Goal: Information Seeking & Learning: Learn about a topic

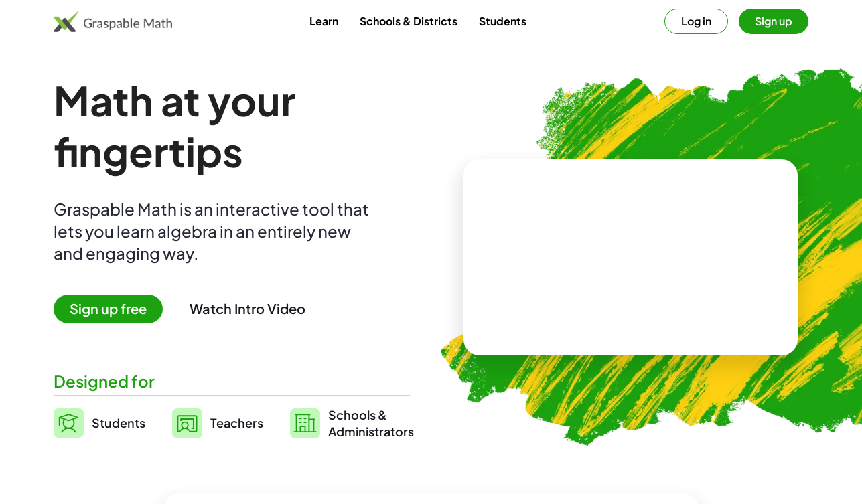
click at [512, 22] on link "Students" at bounding box center [502, 21] width 69 height 25
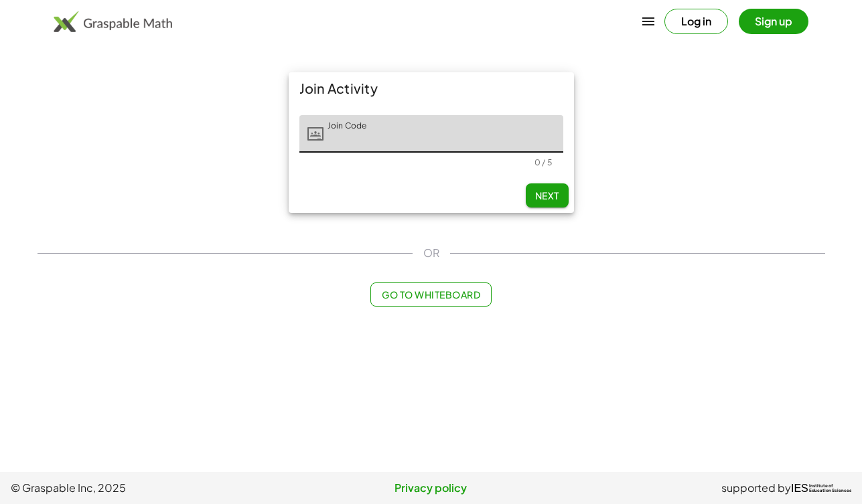
scroll to position [0, 110]
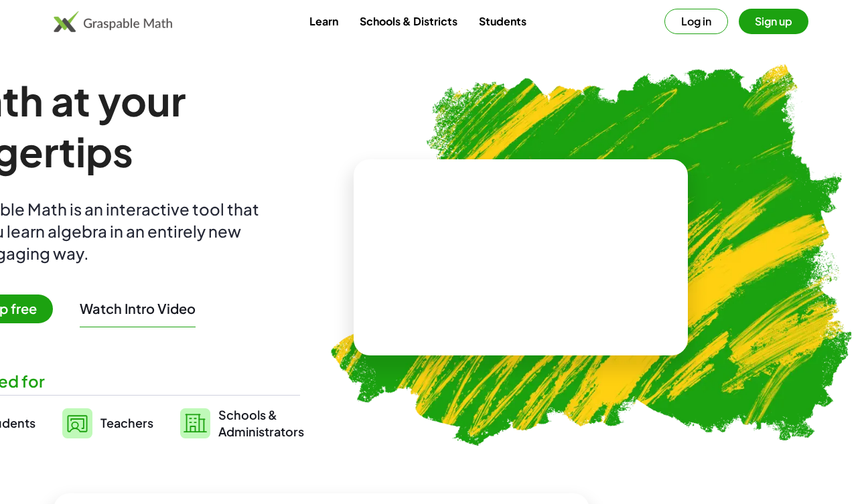
click at [687, 24] on button "Log in" at bounding box center [697, 21] width 64 height 25
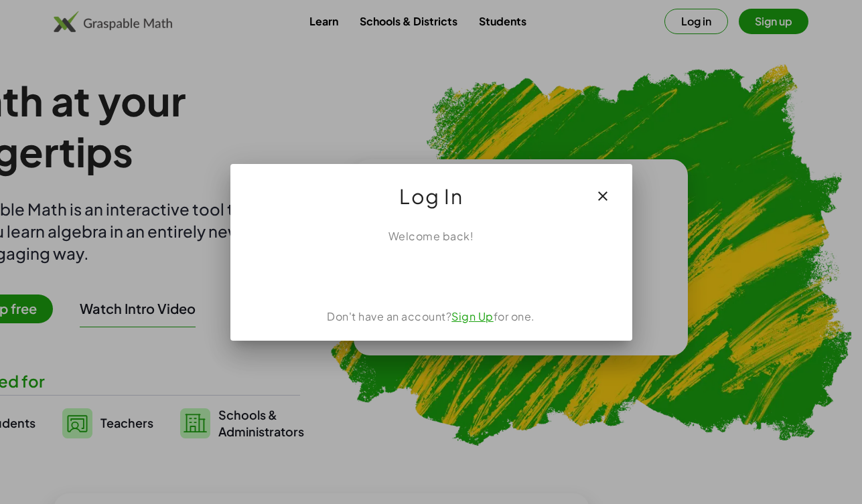
click at [469, 275] on div "Sign in with Google. Opens in new tab" at bounding box center [431, 273] width 123 height 29
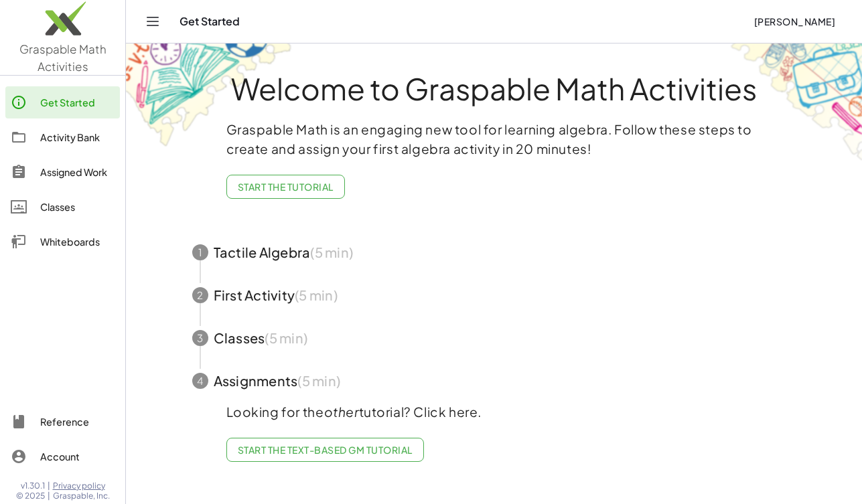
click at [55, 208] on div "Classes" at bounding box center [77, 207] width 74 height 16
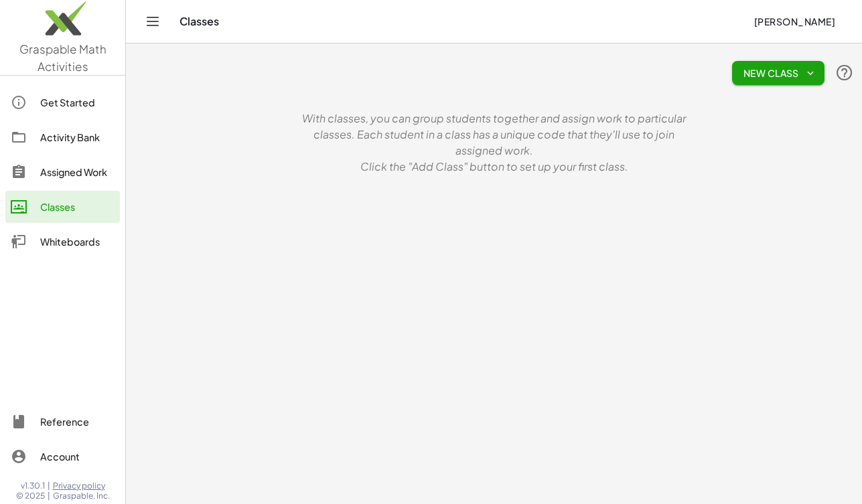
click at [59, 238] on div "Whiteboards" at bounding box center [77, 242] width 74 height 16
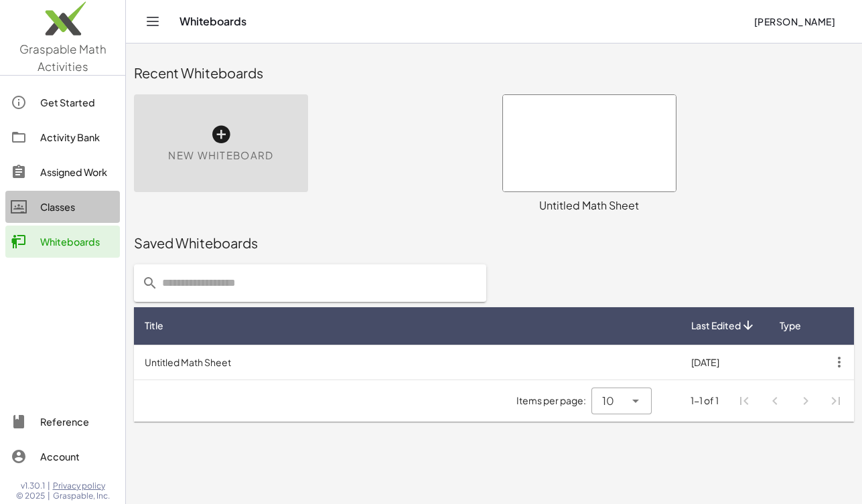
click at [60, 202] on div "Classes" at bounding box center [77, 207] width 74 height 16
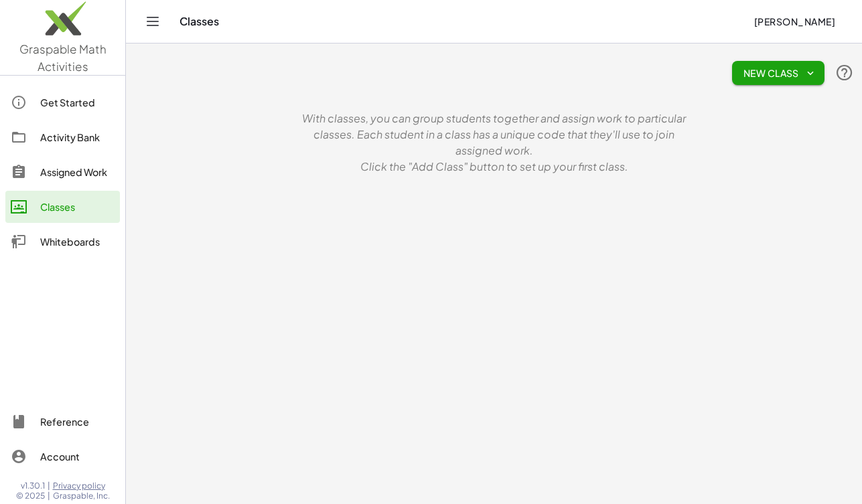
click at [71, 175] on div "Assigned Work" at bounding box center [77, 172] width 74 height 16
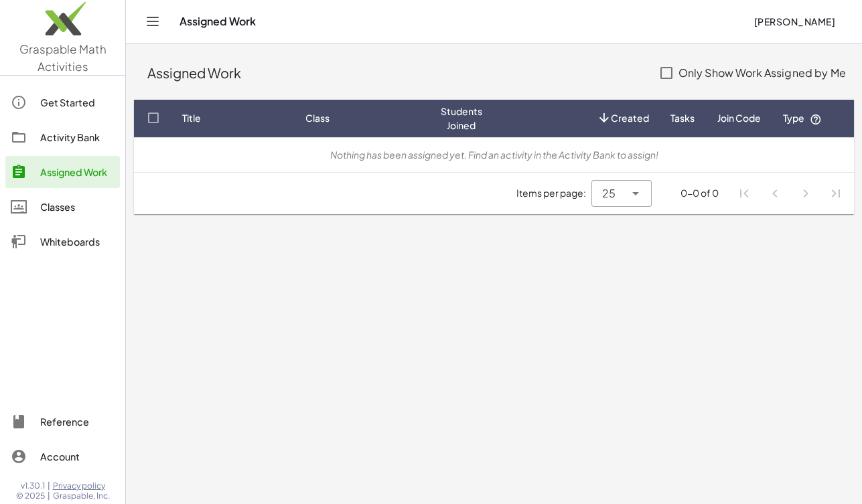
click at [76, 138] on div "Activity Bank" at bounding box center [77, 137] width 74 height 16
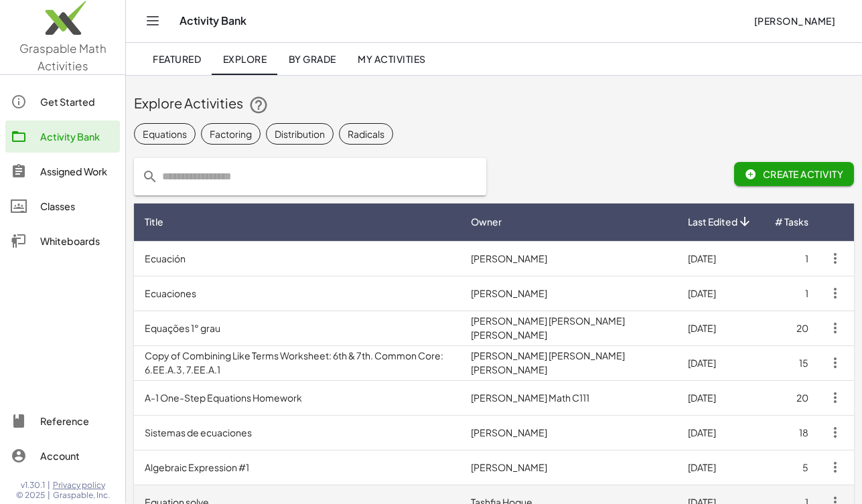
scroll to position [383, 0]
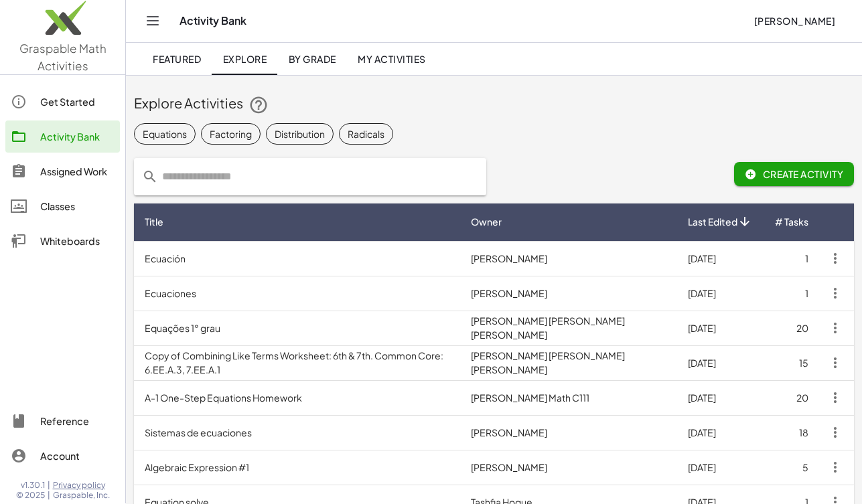
click at [43, 456] on div "Account" at bounding box center [77, 457] width 74 height 16
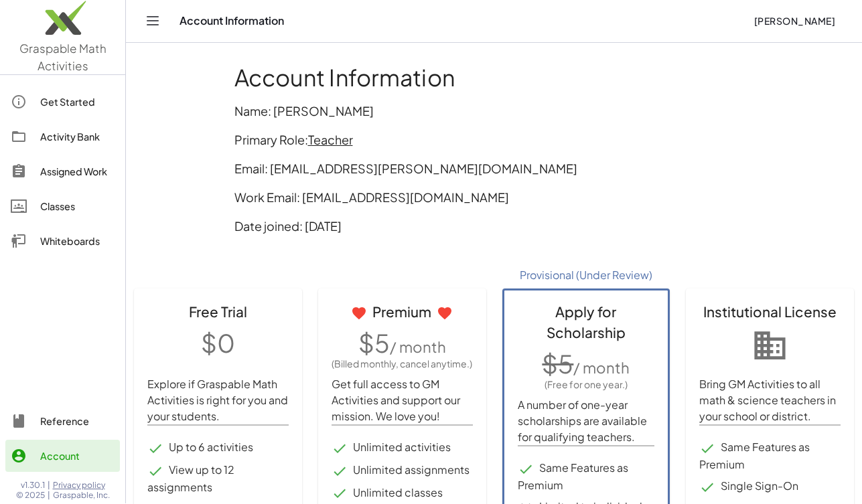
scroll to position [104, 0]
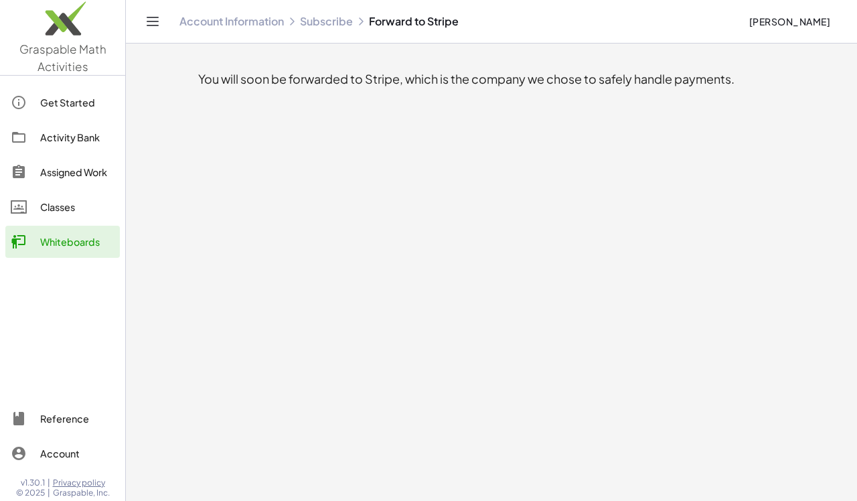
click at [318, 21] on link "Subscribe" at bounding box center [326, 21] width 53 height 13
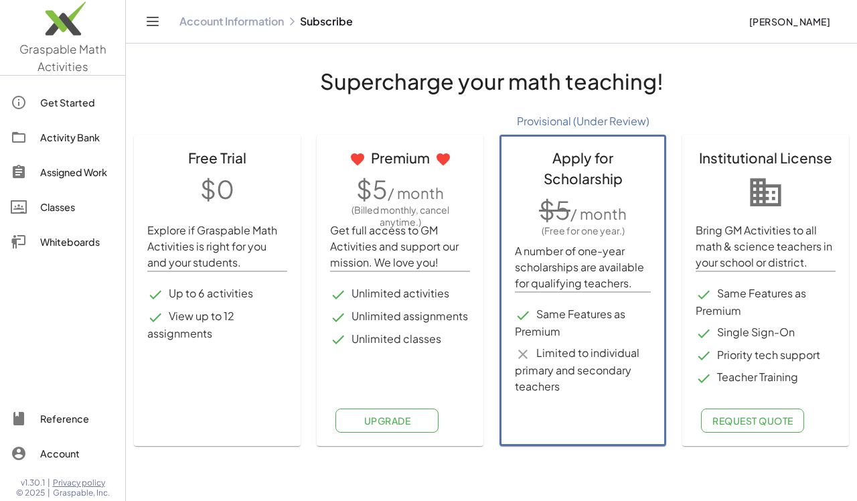
click at [153, 23] on icon "Toggle navigation" at bounding box center [153, 21] width 16 height 16
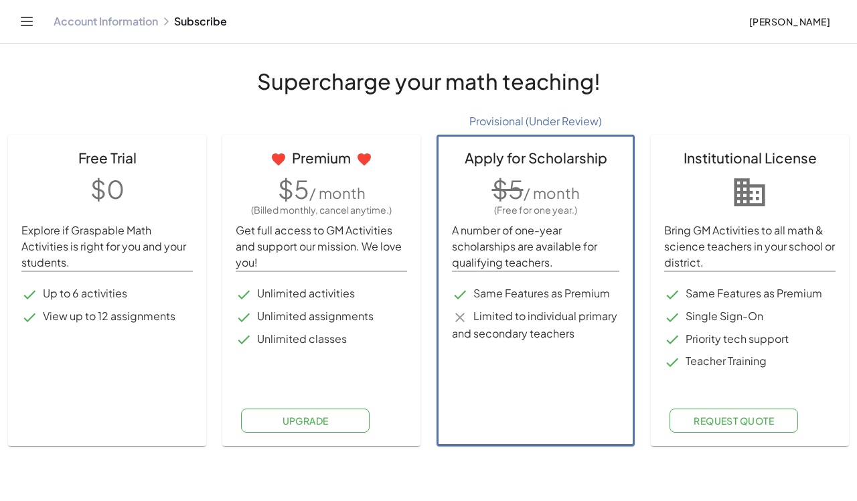
click at [798, 21] on span "[PERSON_NAME]" at bounding box center [790, 21] width 82 height 12
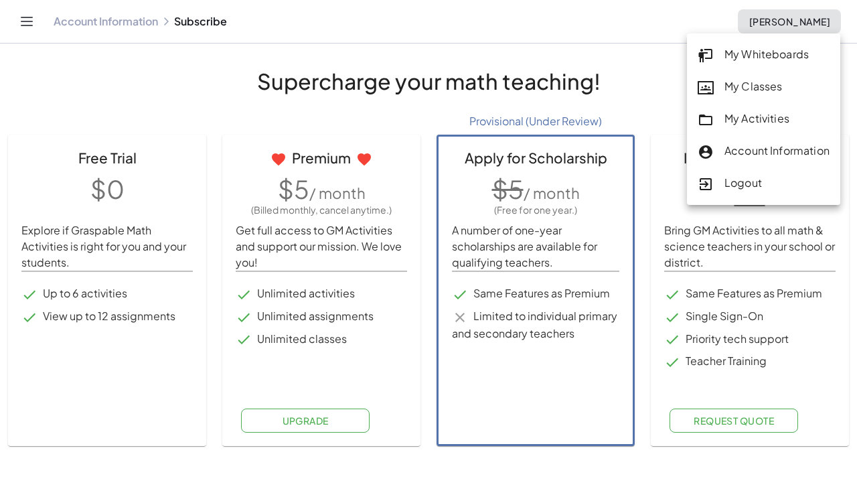
click at [749, 82] on div "My Classes" at bounding box center [764, 86] width 132 height 17
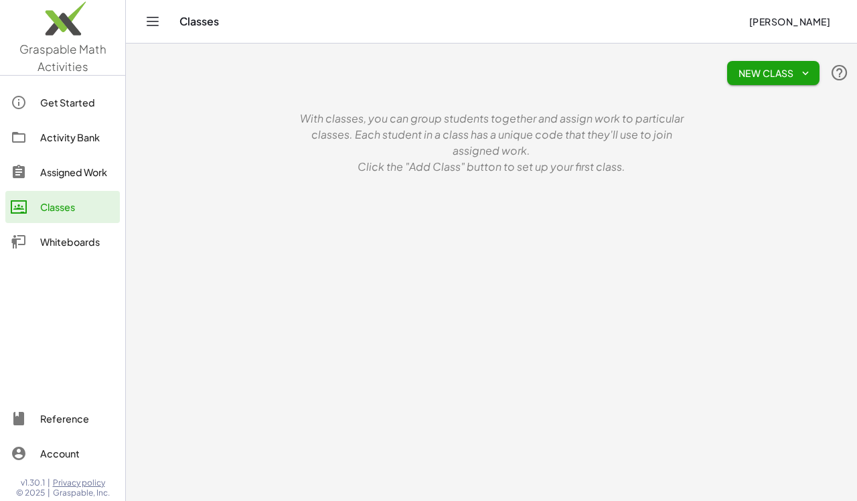
click at [102, 174] on div "Assigned Work" at bounding box center [77, 172] width 74 height 16
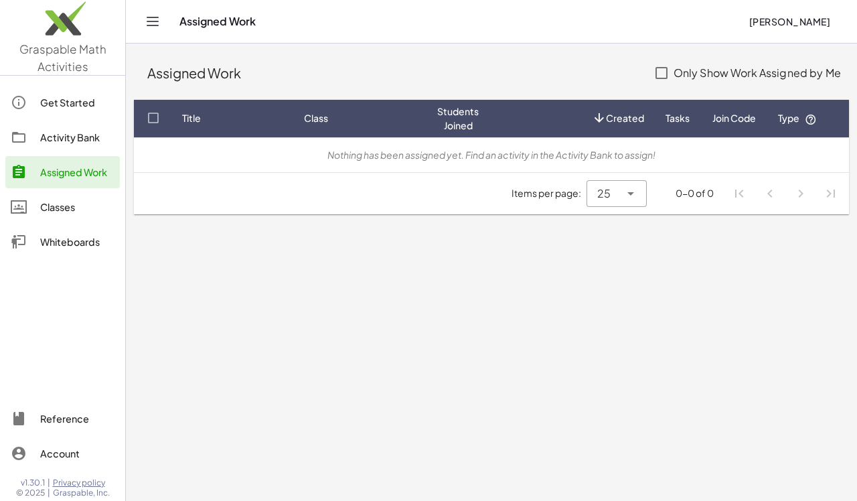
click at [82, 134] on div "Activity Bank" at bounding box center [77, 137] width 74 height 16
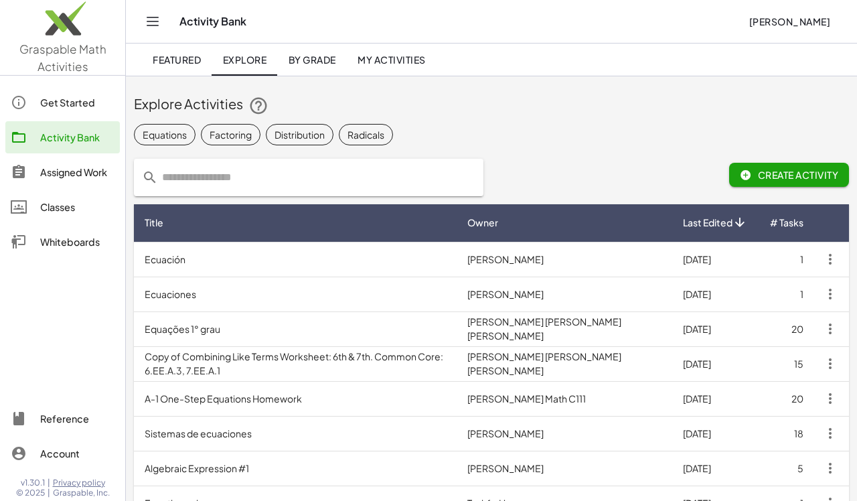
click at [76, 102] on div "Get Started" at bounding box center [77, 102] width 74 height 16
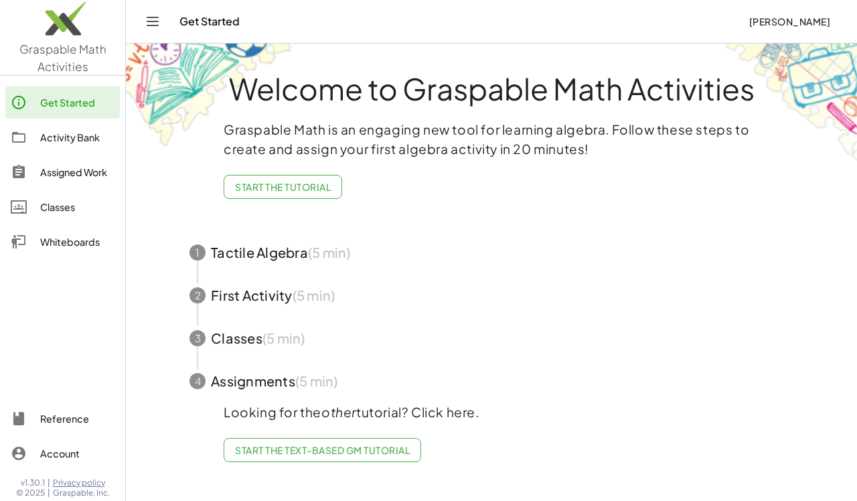
click at [153, 23] on icon "Toggle navigation" at bounding box center [153, 21] width 16 height 16
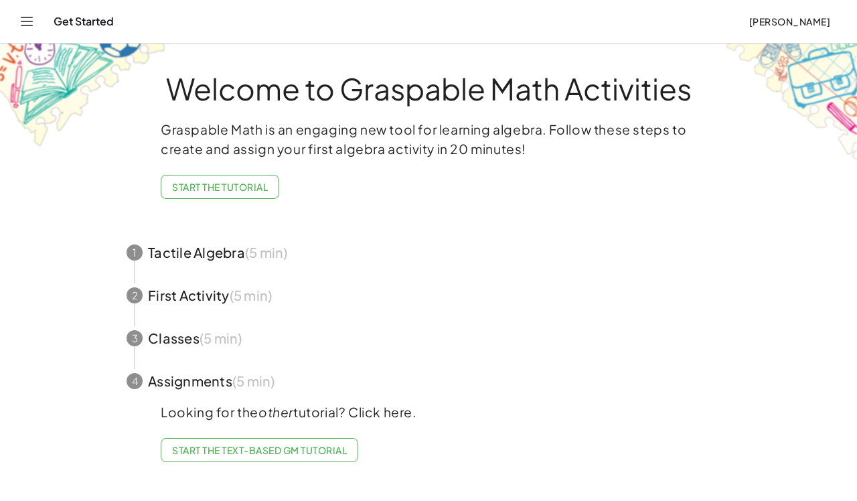
click at [25, 22] on icon "Toggle navigation" at bounding box center [27, 21] width 16 height 16
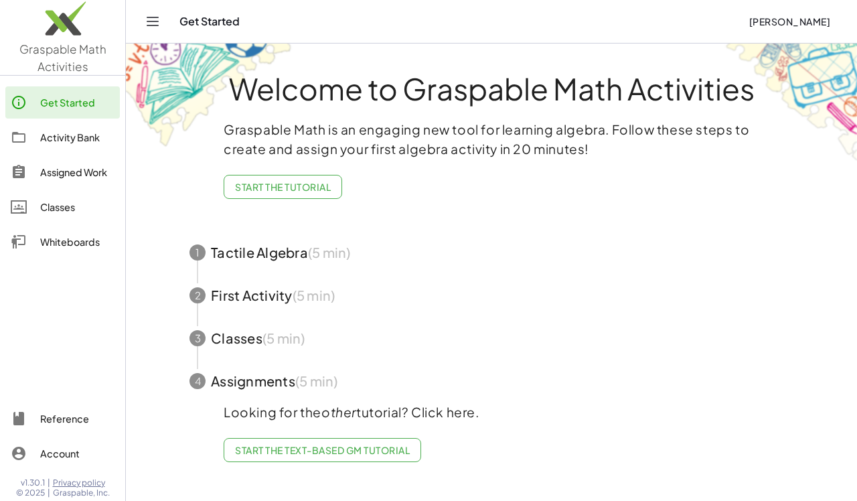
click at [71, 243] on div "Whiteboards" at bounding box center [77, 242] width 74 height 16
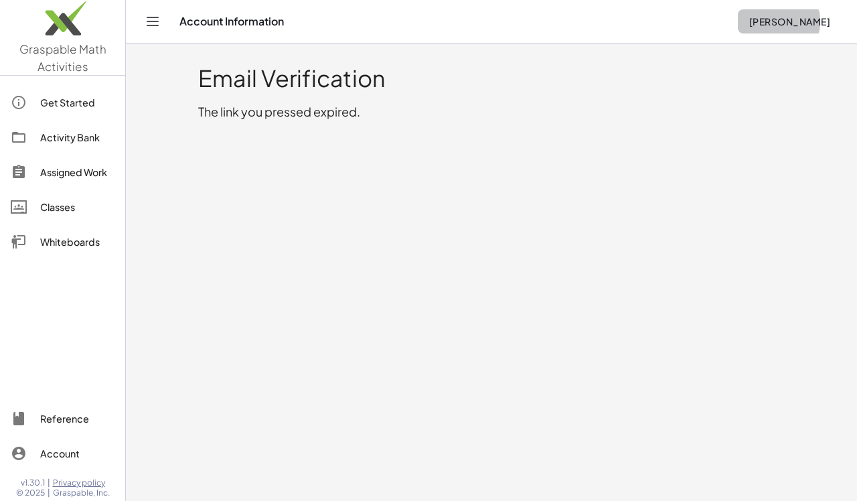
click at [784, 21] on span "[PERSON_NAME]" at bounding box center [790, 21] width 82 height 12
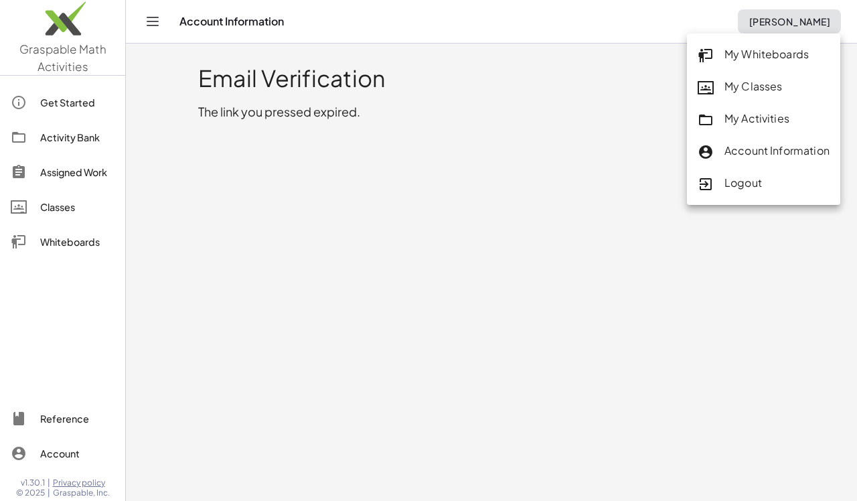
click at [756, 150] on div "Account Information" at bounding box center [764, 151] width 132 height 17
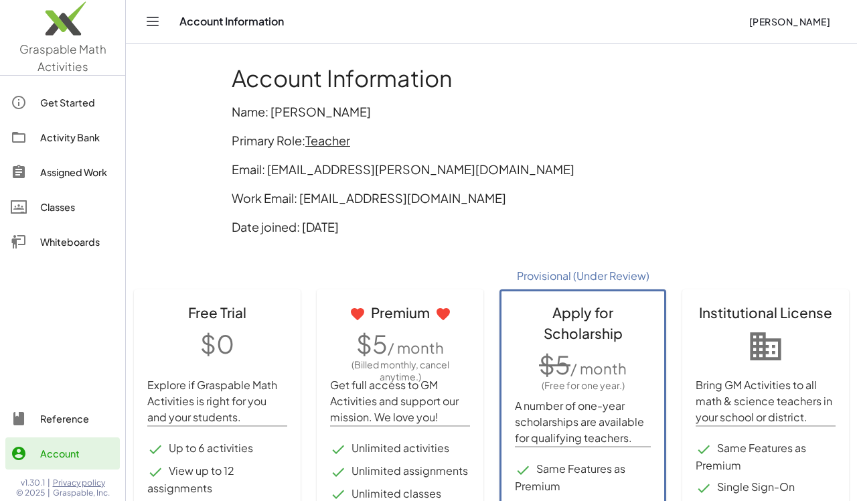
click at [65, 419] on div "Reference" at bounding box center [77, 419] width 74 height 16
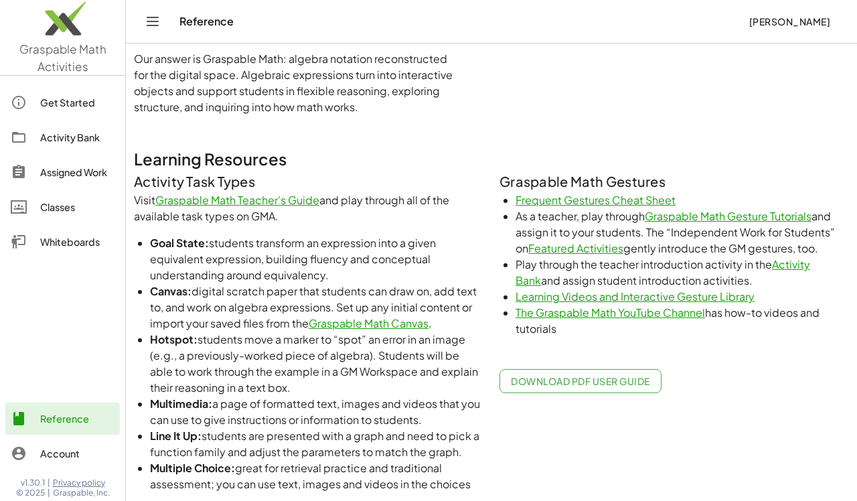
scroll to position [526, 0]
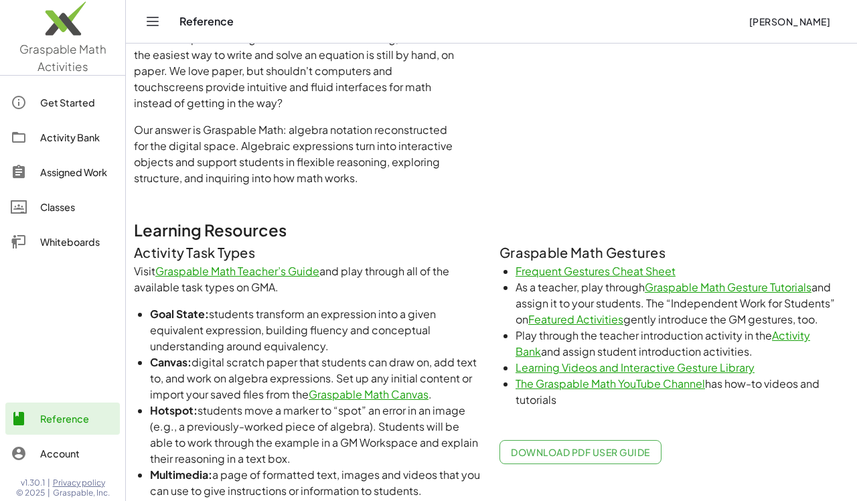
click at [557, 385] on link "The Graspable Math YouTube Channel" at bounding box center [611, 383] width 190 height 14
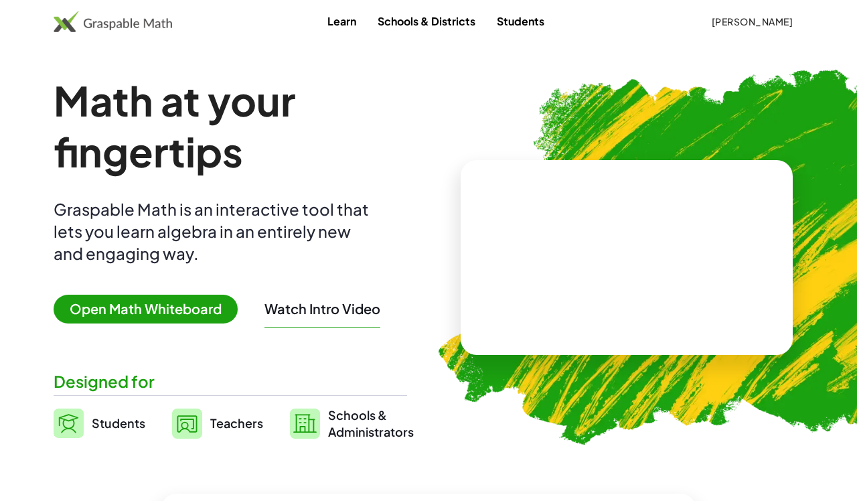
click at [437, 23] on link "Schools & Districts" at bounding box center [426, 21] width 119 height 25
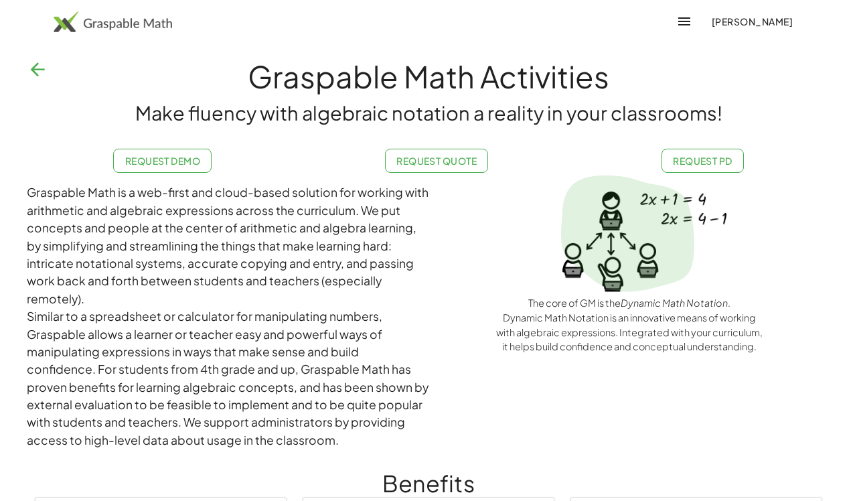
click at [33, 70] on icon "button" at bounding box center [37, 69] width 21 height 21
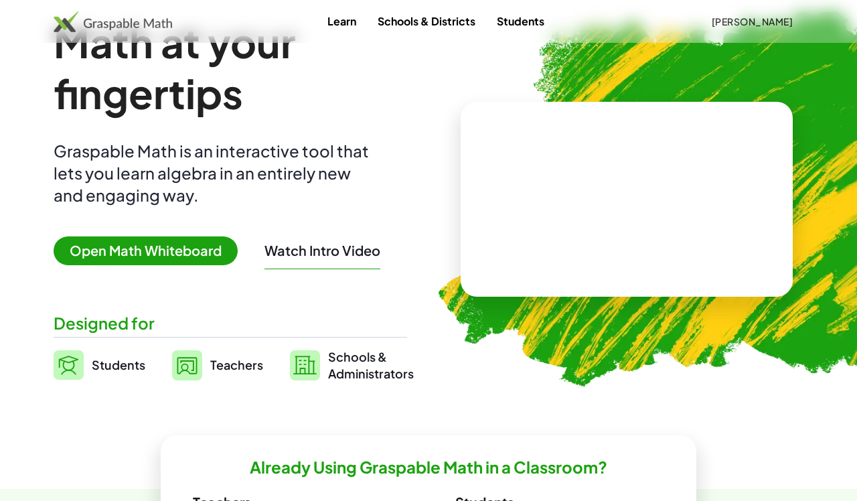
scroll to position [68, 0]
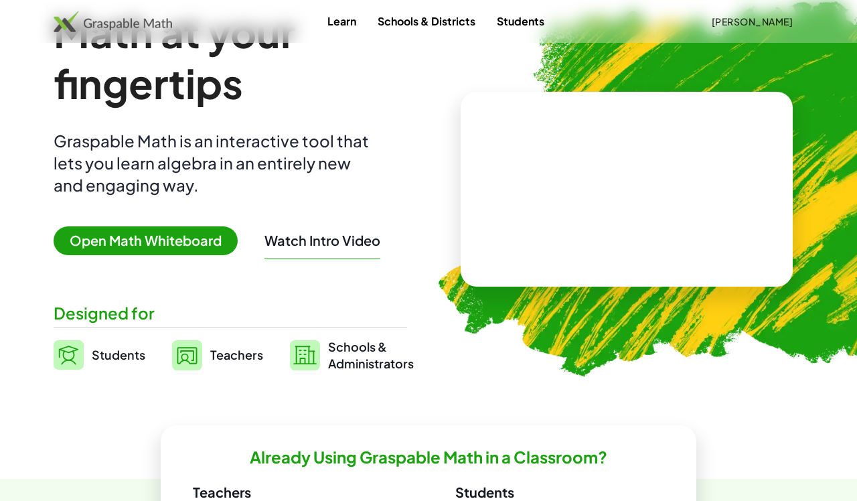
click at [122, 354] on span "Students" at bounding box center [119, 354] width 54 height 15
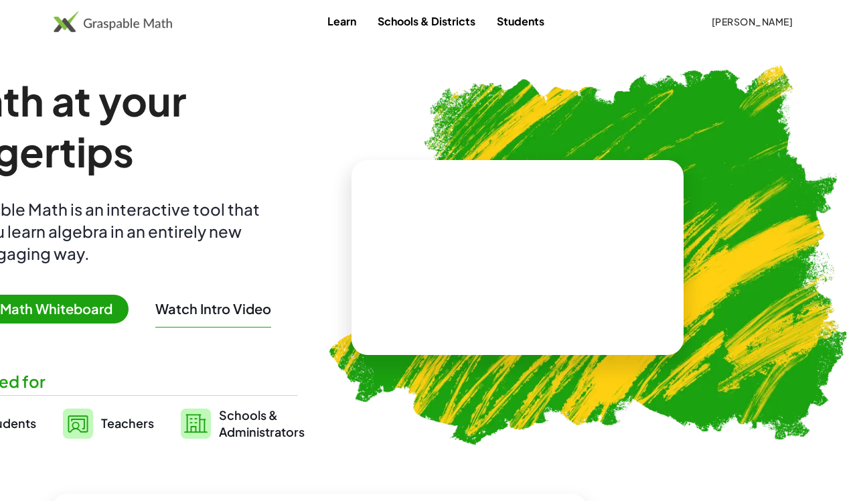
scroll to position [204, 0]
click at [263, 407] on span "Schools & Administrators" at bounding box center [262, 423] width 86 height 33
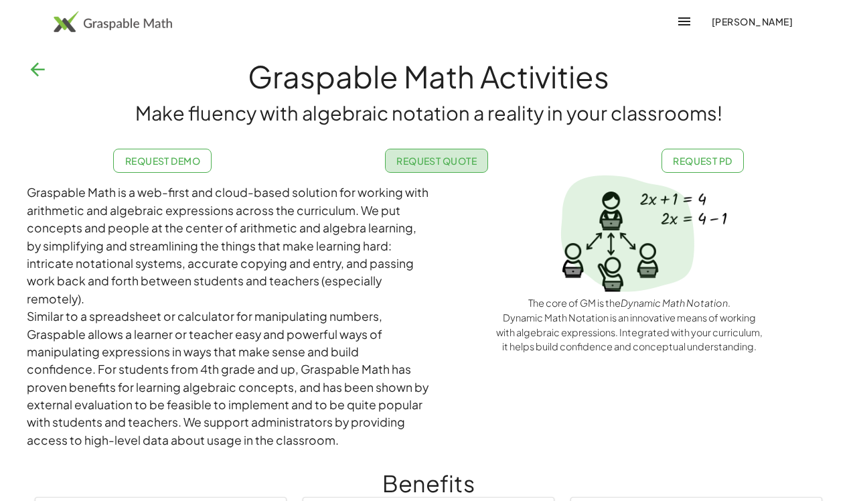
click at [438, 167] on link "Request Quote" at bounding box center [437, 161] width 104 height 24
click at [693, 22] on icon "button" at bounding box center [685, 21] width 16 height 16
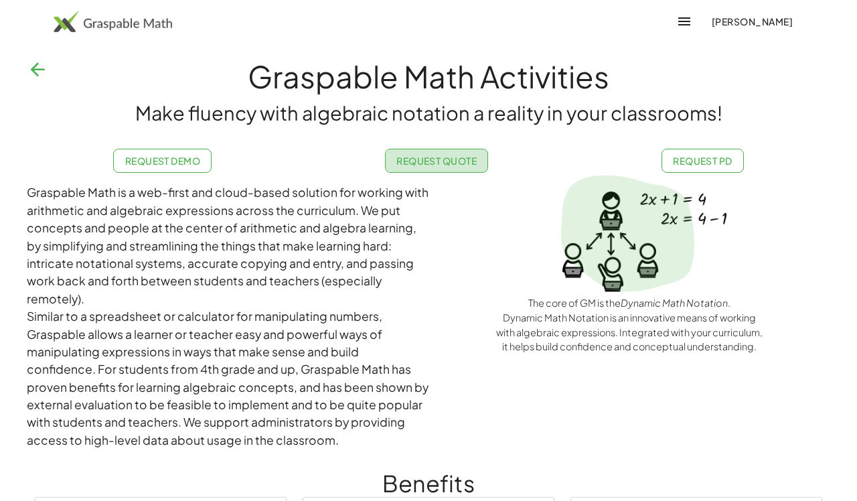
click at [450, 165] on span "Request Quote" at bounding box center [437, 161] width 81 height 12
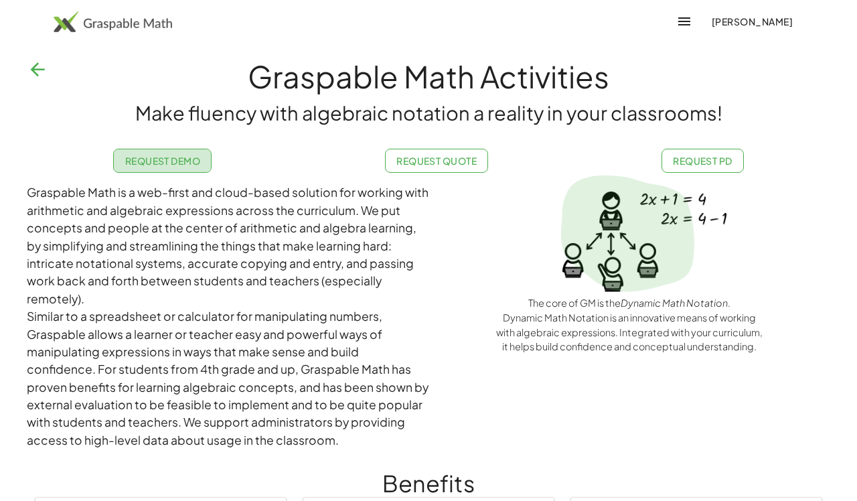
click at [168, 160] on span "Request Demo" at bounding box center [163, 161] width 76 height 12
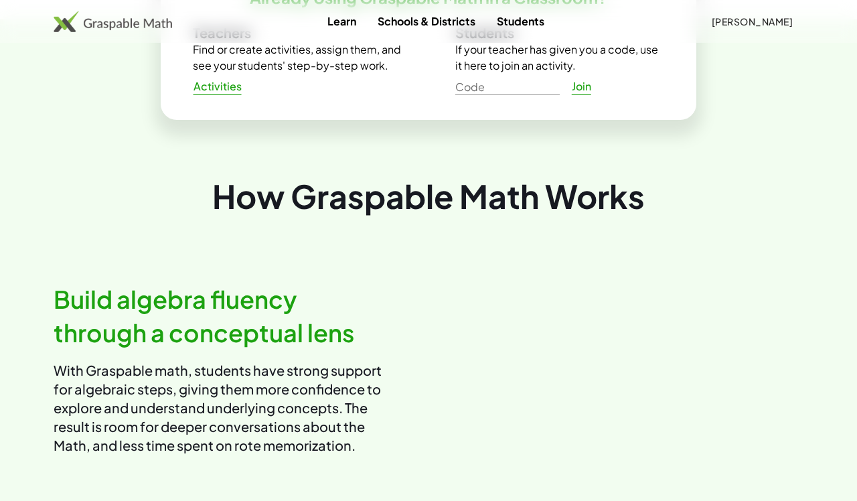
scroll to position [407, 0]
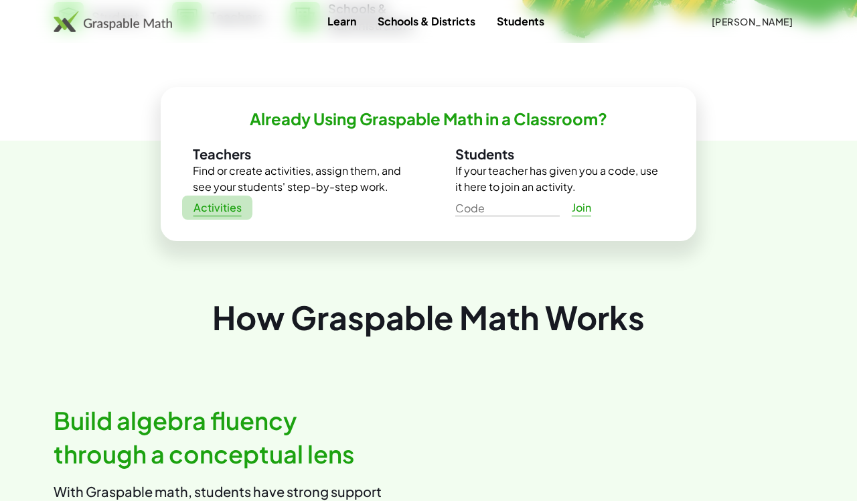
click at [227, 210] on span "Activities" at bounding box center [217, 208] width 49 height 14
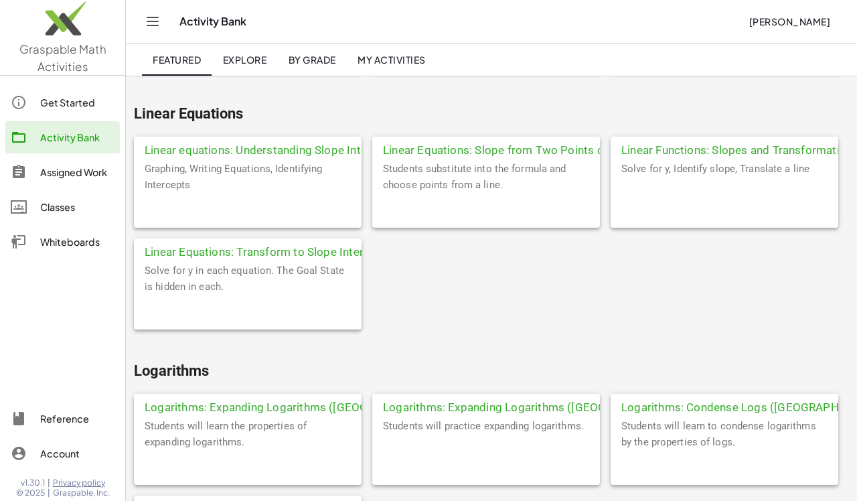
scroll to position [2673, 0]
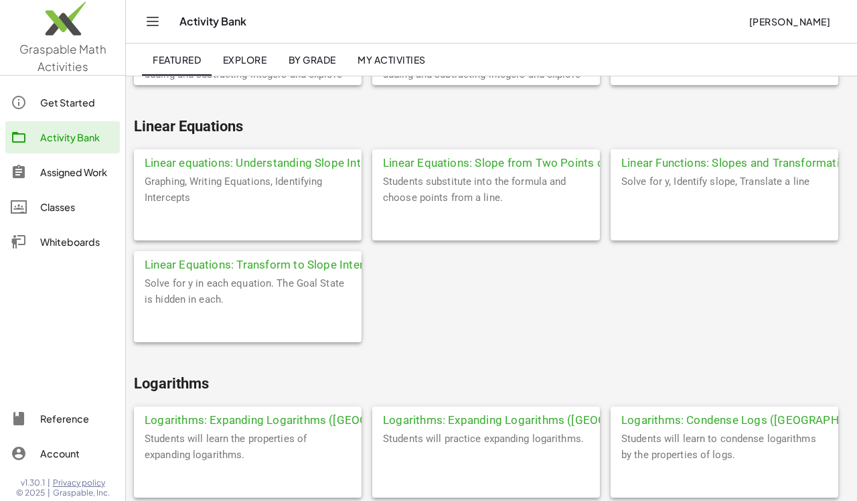
click at [281, 161] on div "Linear equations: Understanding Slope Intercept Form" at bounding box center [248, 161] width 228 height 24
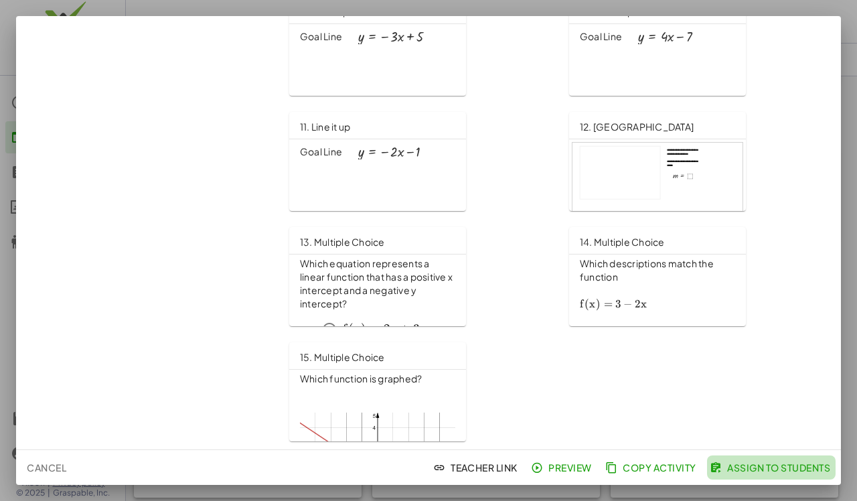
click at [753, 462] on span "Assign to Students" at bounding box center [772, 468] width 118 height 12
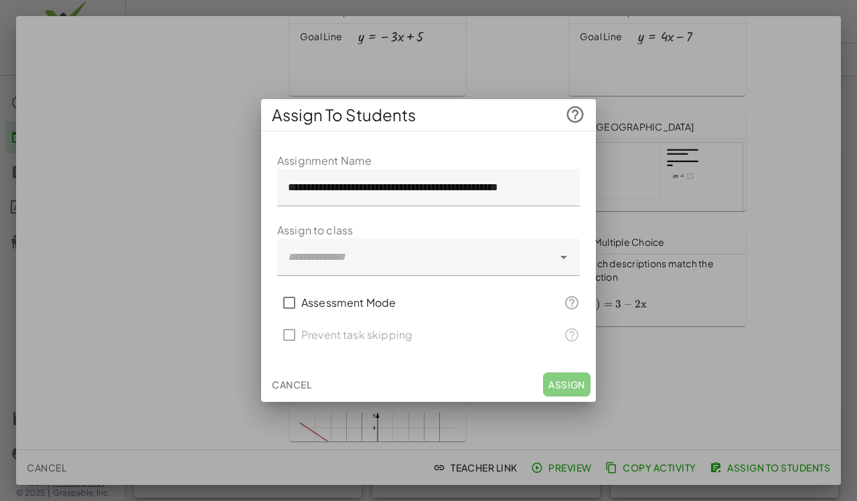
click at [564, 260] on icon at bounding box center [564, 257] width 16 height 16
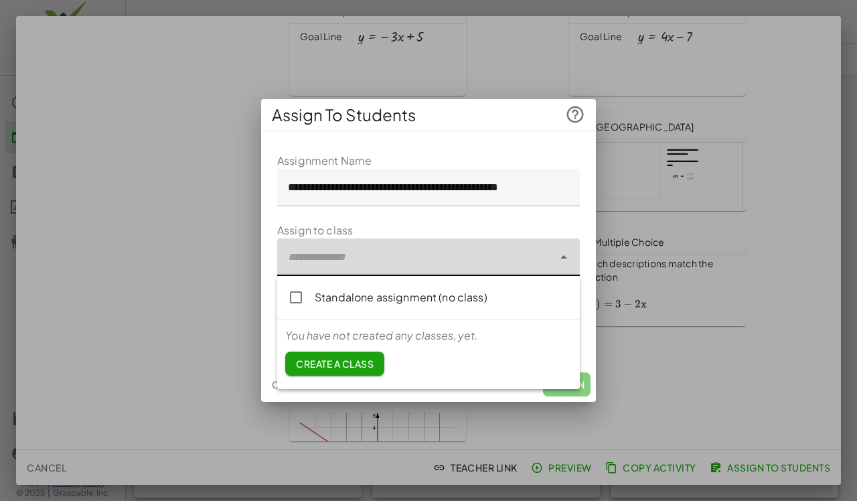
click at [364, 360] on span "Create a class" at bounding box center [335, 364] width 78 height 12
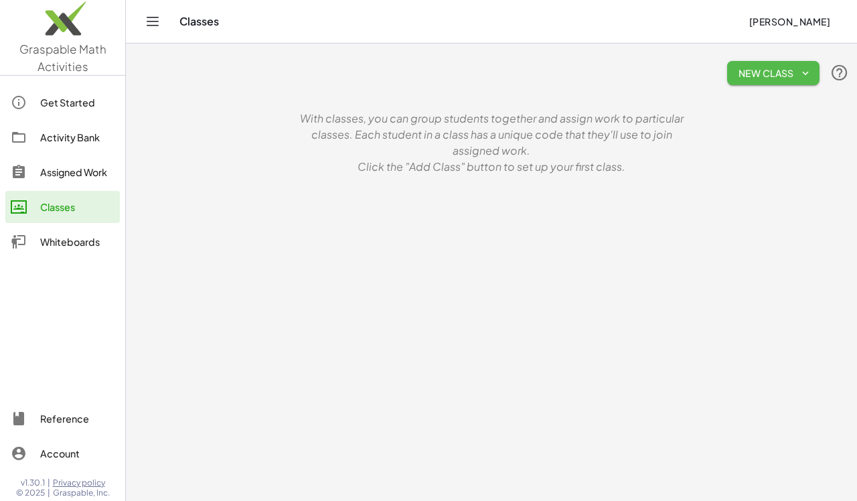
click at [774, 80] on button "New Class" at bounding box center [774, 73] width 92 height 24
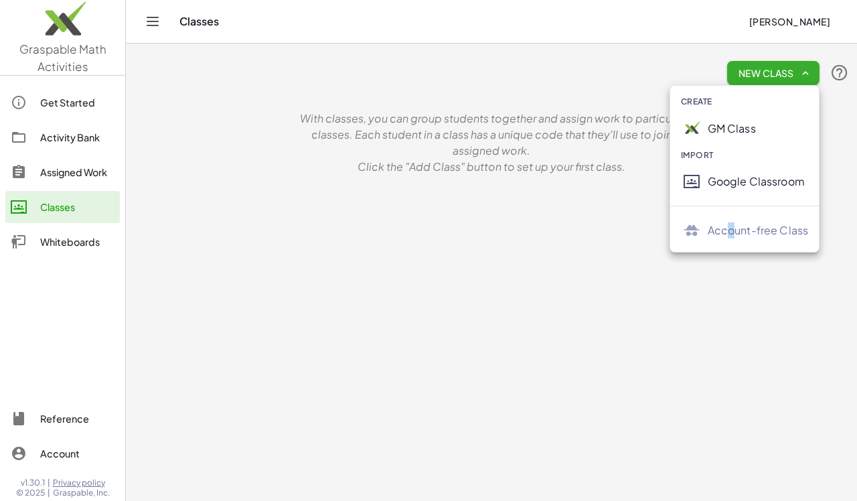
click at [731, 231] on div "Account-free Class" at bounding box center [758, 230] width 101 height 16
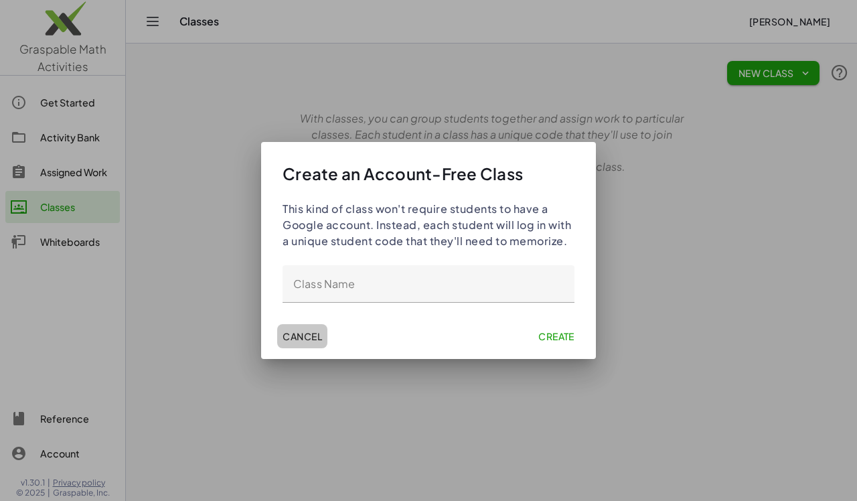
click at [312, 332] on span "Cancel" at bounding box center [303, 336] width 40 height 12
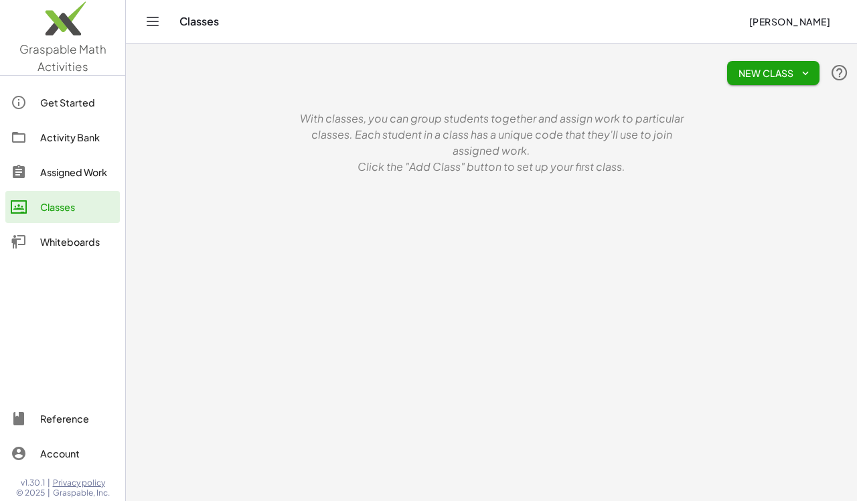
click at [86, 177] on div "Assigned Work" at bounding box center [77, 172] width 74 height 16
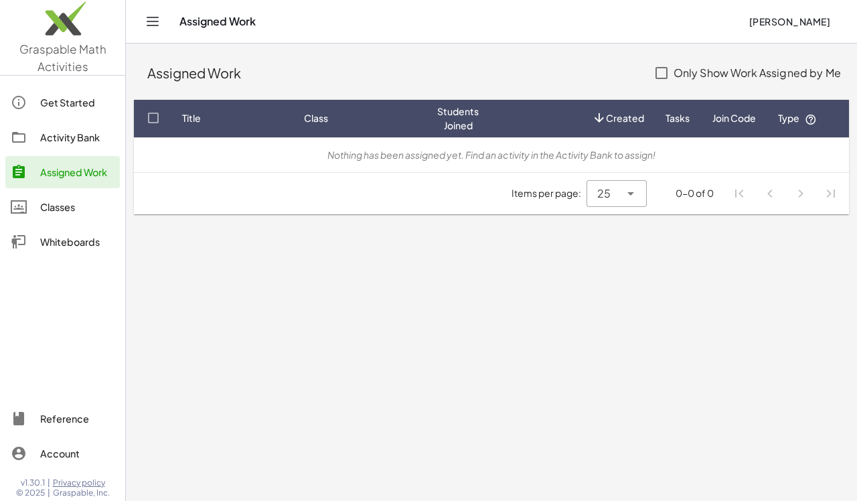
click at [83, 139] on div "Activity Bank" at bounding box center [77, 137] width 74 height 16
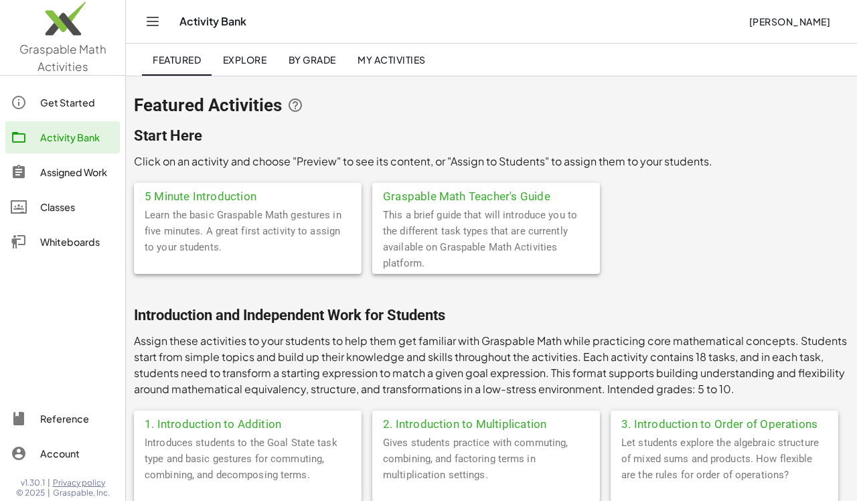
click at [333, 62] on span "By Grade" at bounding box center [312, 60] width 48 height 12
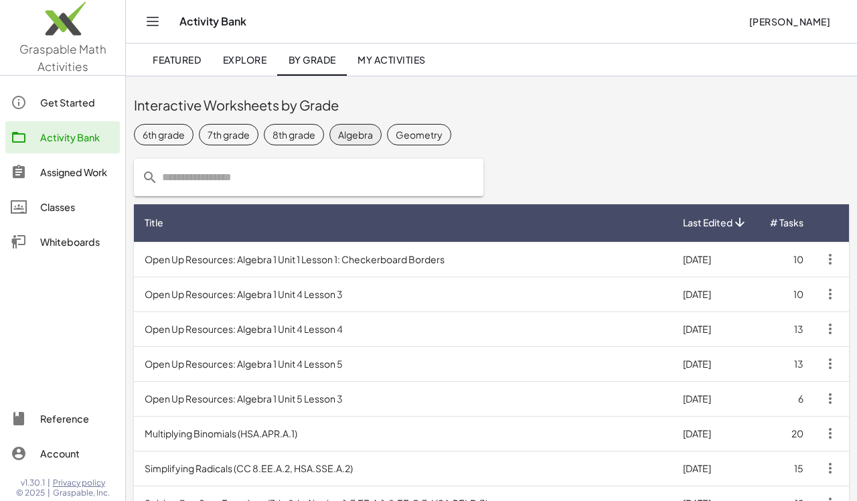
click at [352, 137] on div "Algebra" at bounding box center [355, 135] width 35 height 14
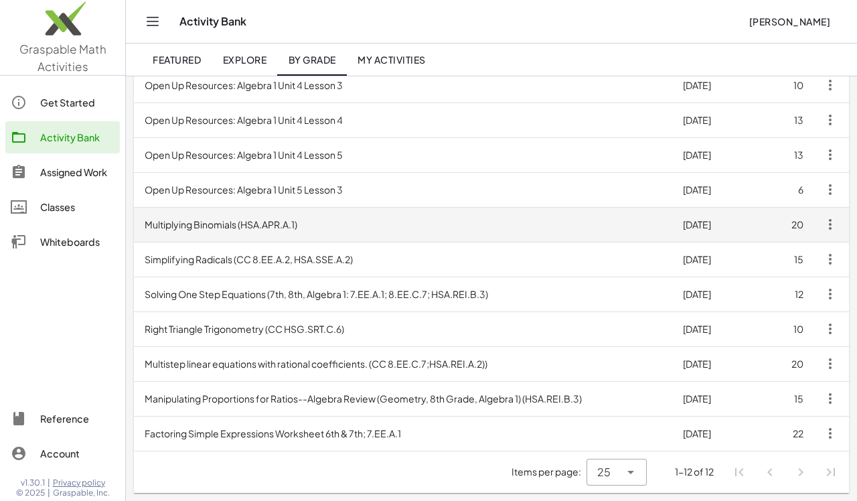
scroll to position [209, 0]
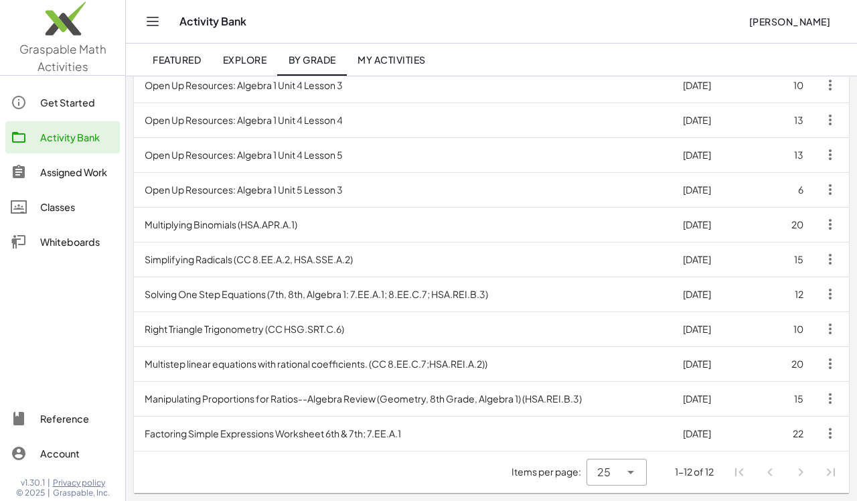
click at [802, 473] on li "Pagination Navigation" at bounding box center [801, 472] width 24 height 24
click at [627, 471] on icon at bounding box center [631, 472] width 16 height 16
click at [616, 412] on div "50" at bounding box center [617, 405] width 39 height 16
type input "**"
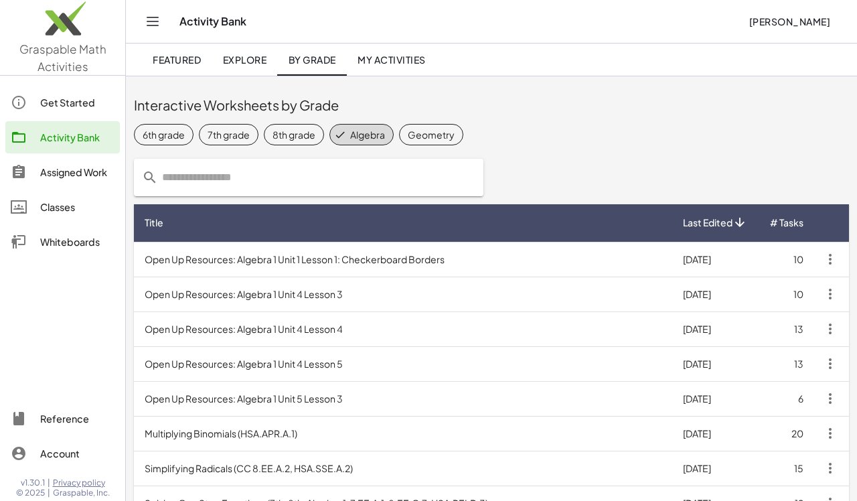
scroll to position [0, 0]
click at [423, 129] on div "Geometry" at bounding box center [431, 135] width 47 height 14
click at [79, 97] on div "Get Started" at bounding box center [77, 102] width 74 height 16
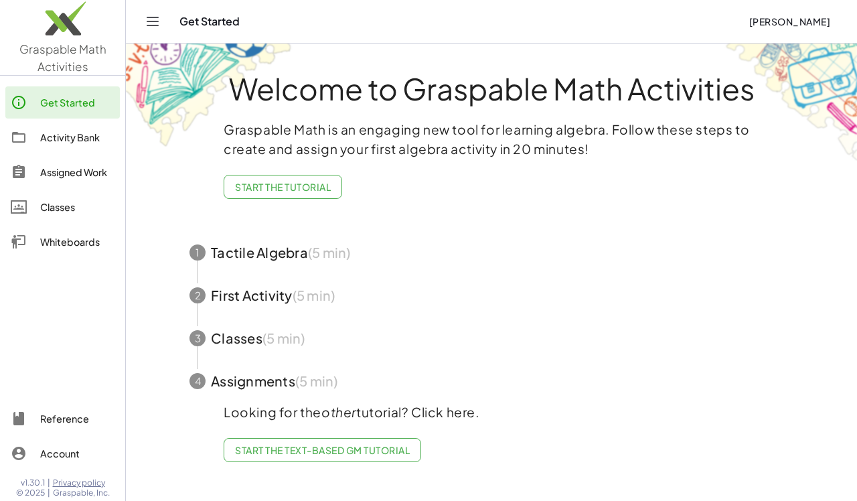
click at [82, 419] on div "Reference" at bounding box center [77, 419] width 74 height 16
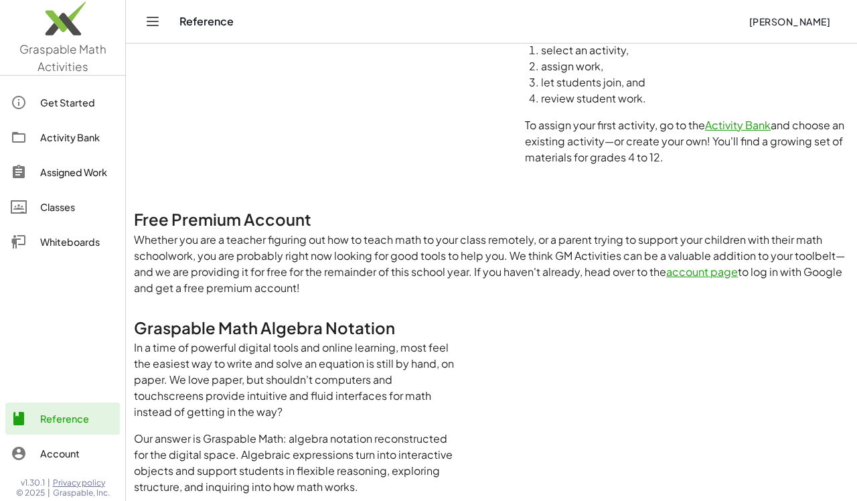
scroll to position [225, 0]
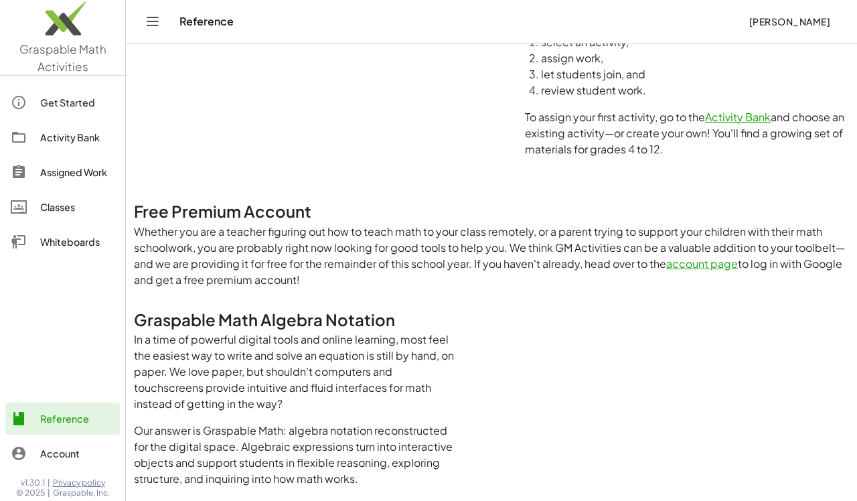
click at [697, 265] on link "account page" at bounding box center [703, 264] width 72 height 14
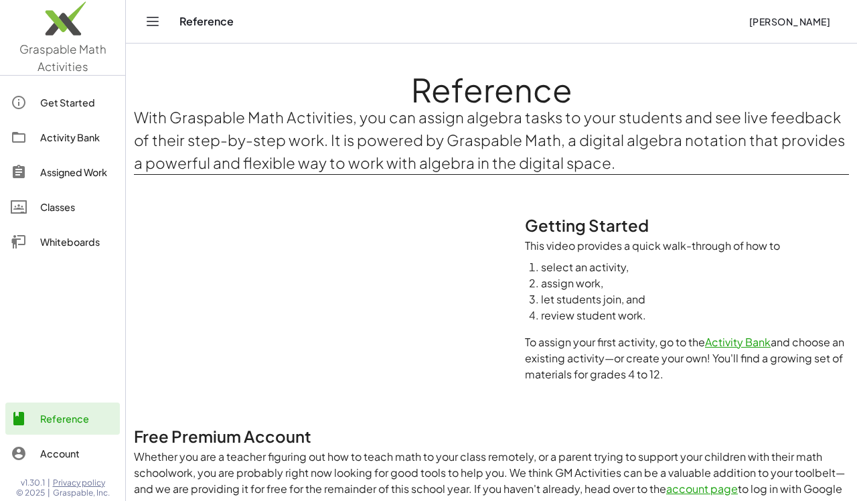
click at [802, 27] on span "[PERSON_NAME]" at bounding box center [790, 21] width 82 height 12
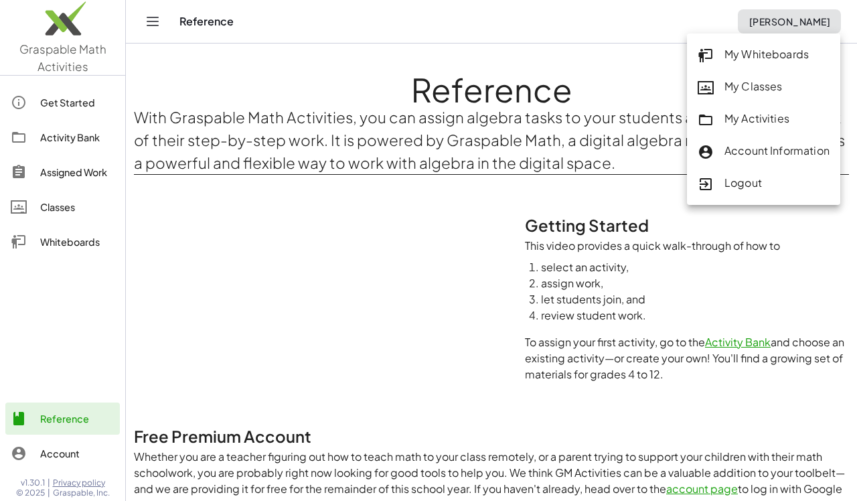
click at [766, 148] on div "Account Information" at bounding box center [764, 151] width 132 height 17
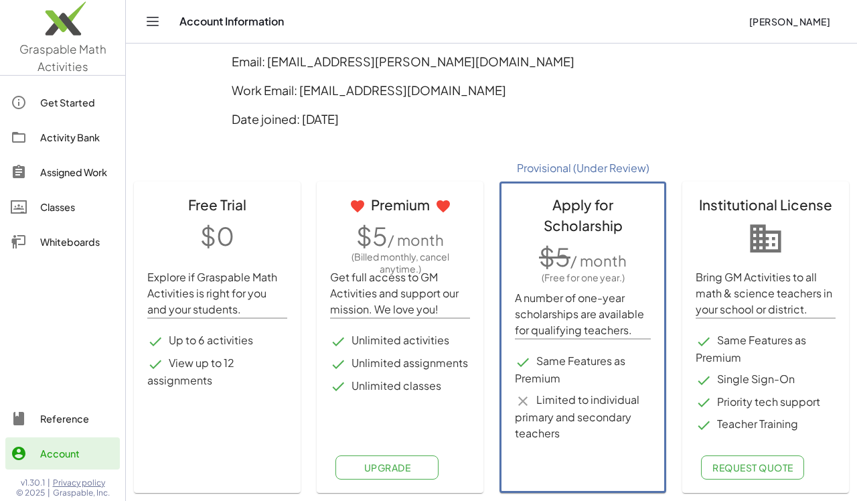
scroll to position [107, 0]
click at [390, 457] on button "Upgrade" at bounding box center [387, 468] width 103 height 24
click at [155, 23] on icon "Toggle navigation" at bounding box center [153, 21] width 16 height 16
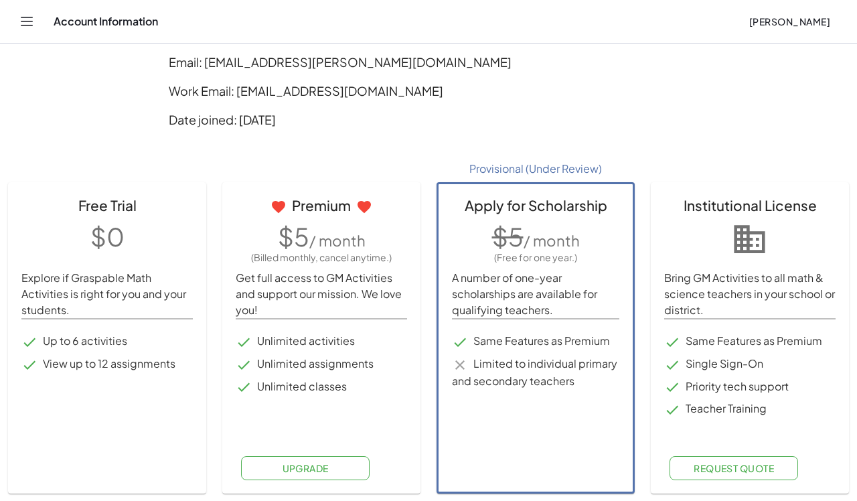
click at [31, 20] on icon "Toggle navigation" at bounding box center [27, 21] width 16 height 16
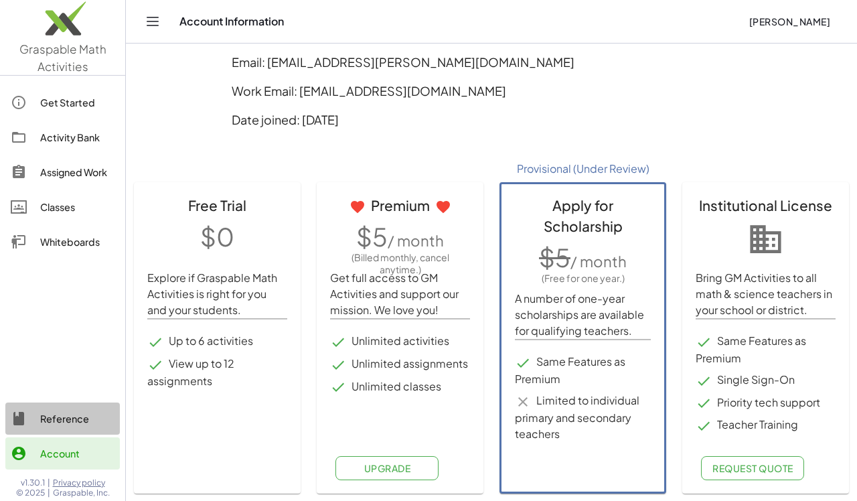
click at [76, 415] on div "Reference" at bounding box center [77, 419] width 74 height 16
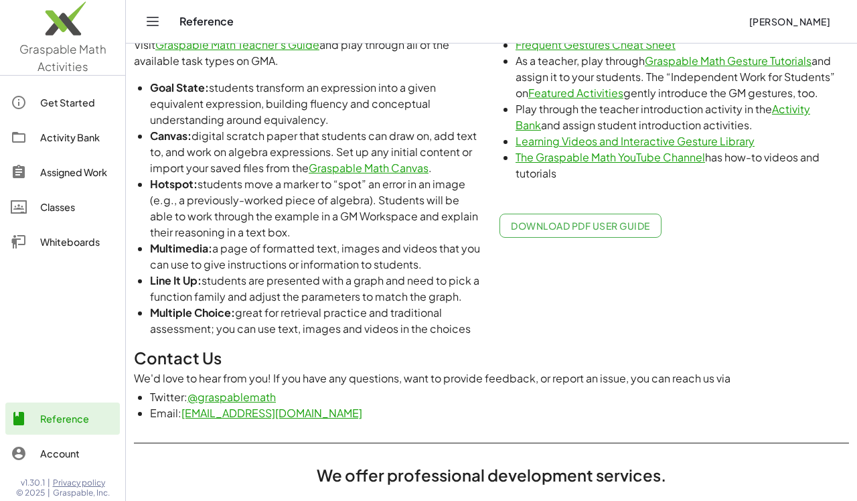
scroll to position [755, 0]
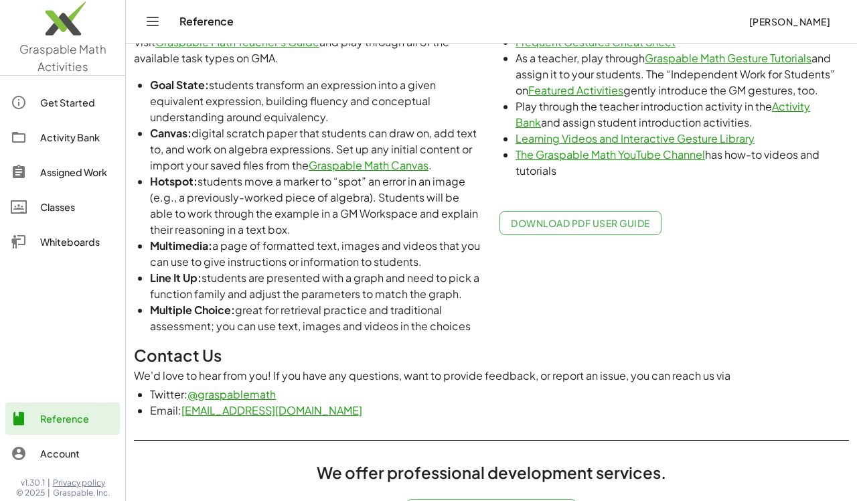
click at [239, 409] on link "[EMAIL_ADDRESS][DOMAIN_NAME]" at bounding box center [272, 410] width 181 height 14
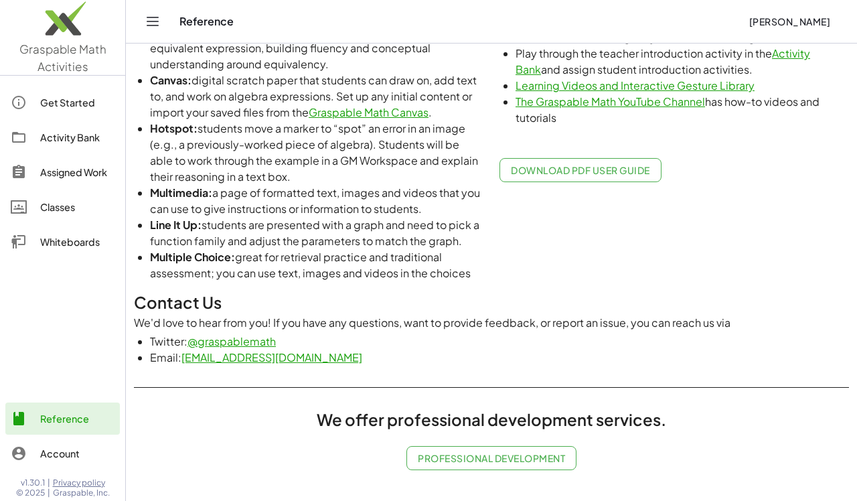
scroll to position [807, 0]
click at [535, 458] on span "Professional Development" at bounding box center [491, 459] width 147 height 12
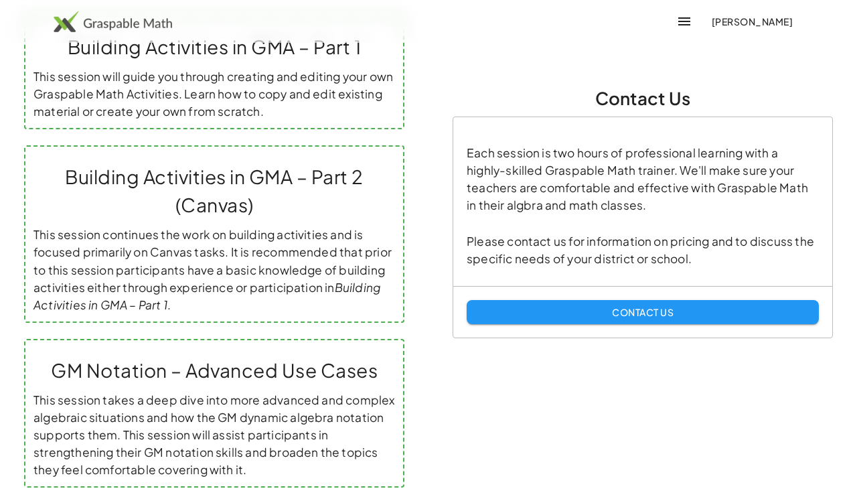
scroll to position [486, 0]
click at [291, 378] on h1 "GM Notation – Advanced Use Cases" at bounding box center [214, 370] width 362 height 28
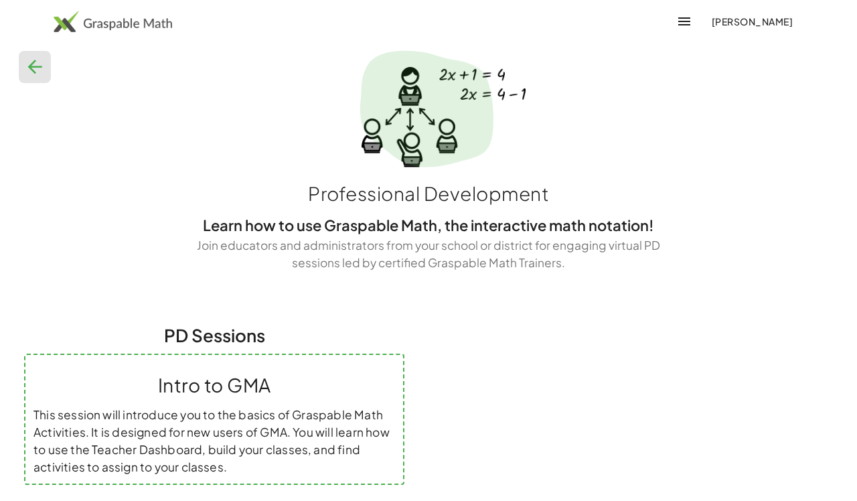
scroll to position [0, 0]
click at [42, 68] on icon "button" at bounding box center [34, 66] width 21 height 21
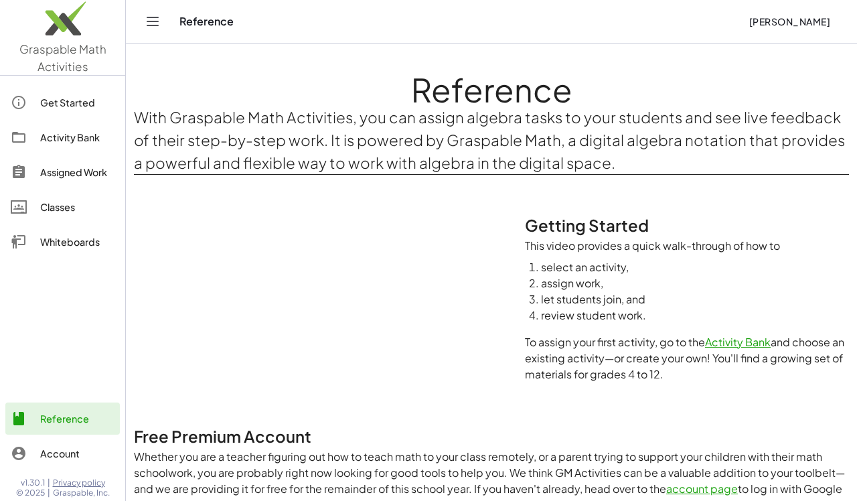
scroll to position [807, 0]
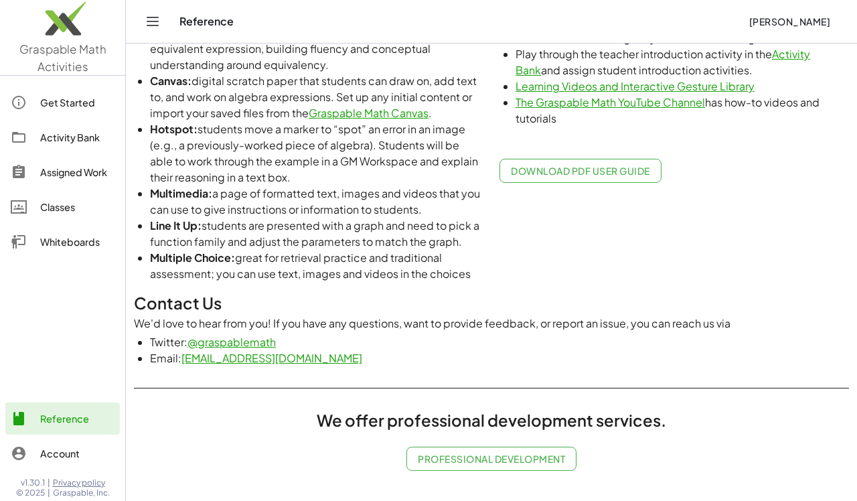
click at [588, 10] on div "Reference [PERSON_NAME]" at bounding box center [491, 21] width 699 height 43
